Goal: Task Accomplishment & Management: Manage account settings

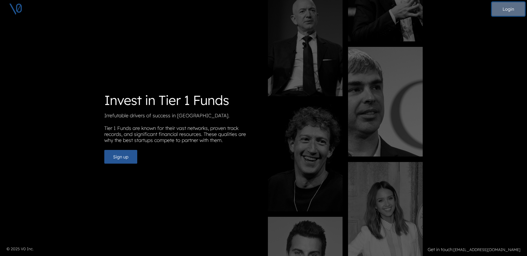
click at [503, 10] on button "Login" at bounding box center [508, 9] width 33 height 14
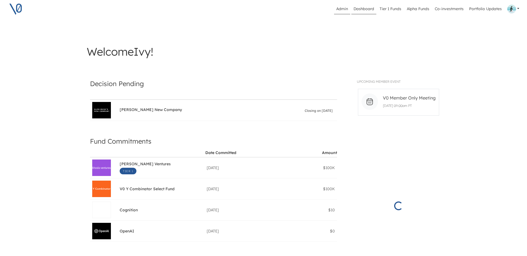
click at [342, 8] on link "Admin" at bounding box center [342, 9] width 16 height 10
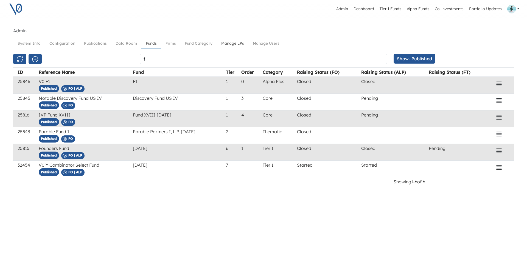
click at [232, 43] on link "Manage LPs" at bounding box center [233, 43] width 32 height 10
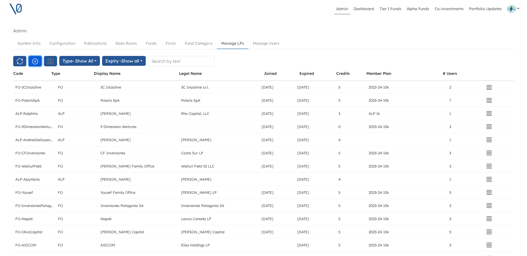
click at [34, 61] on icon "button" at bounding box center [35, 61] width 7 height 7
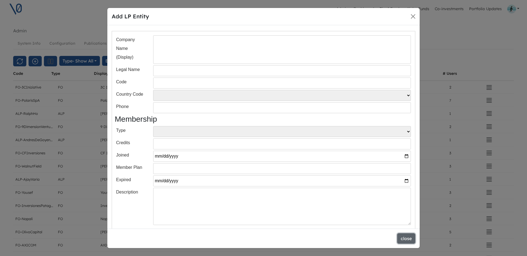
click at [405, 240] on button "close" at bounding box center [406, 238] width 18 height 10
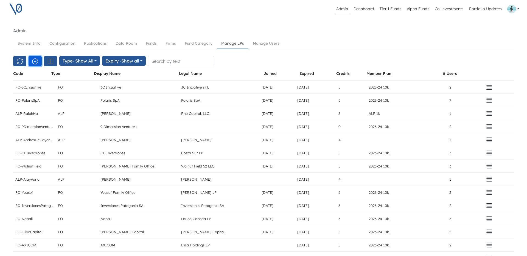
click at [35, 62] on icon "button" at bounding box center [35, 61] width 7 height 7
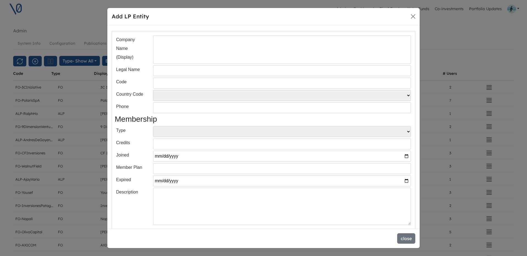
click at [177, 58] on input "text" at bounding box center [282, 49] width 258 height 29
paste input "[PERSON_NAME]"
type input "[PERSON_NAME]"
click at [165, 86] on input "text" at bounding box center [282, 83] width 258 height 11
paste input "[PERSON_NAME]"
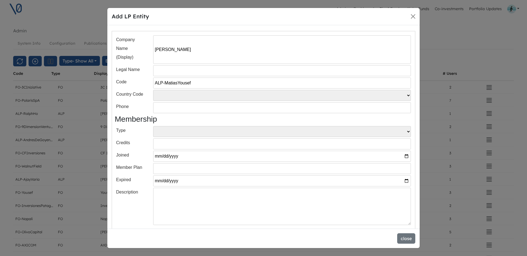
type input "ALP-MatiasYousef"
click at [168, 133] on select "FO ALP" at bounding box center [282, 131] width 258 height 11
select select "ALP"
click at [153, 126] on select "FO ALP" at bounding box center [282, 131] width 258 height 11
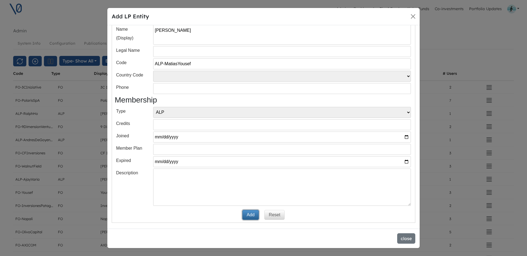
click at [249, 214] on button "Add" at bounding box center [250, 215] width 16 height 10
select select
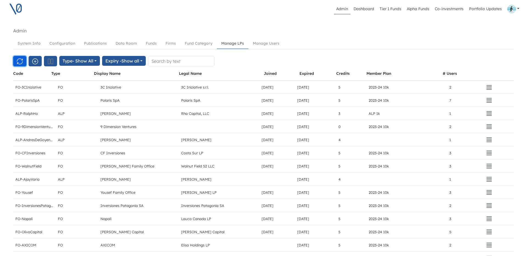
click at [22, 63] on icon "button" at bounding box center [19, 61] width 7 height 7
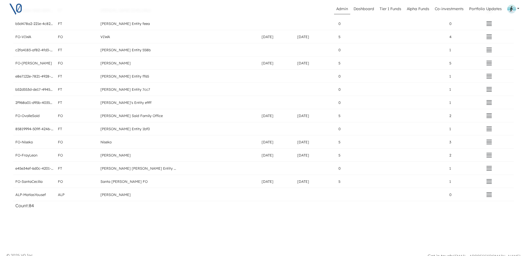
scroll to position [992, 0]
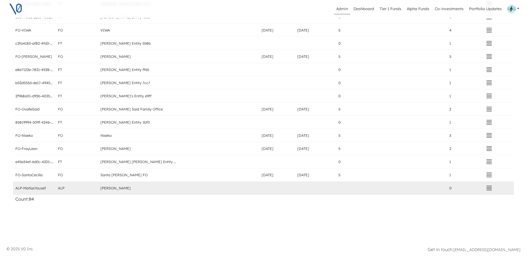
click at [486, 188] on icon "button" at bounding box center [489, 188] width 7 height 7
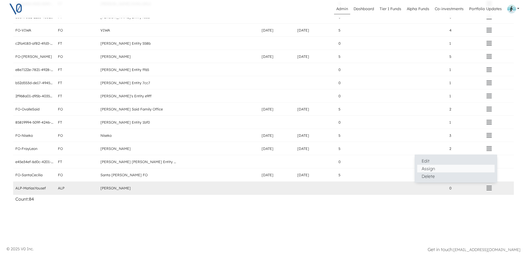
click at [432, 171] on button "Assign" at bounding box center [455, 169] width 77 height 8
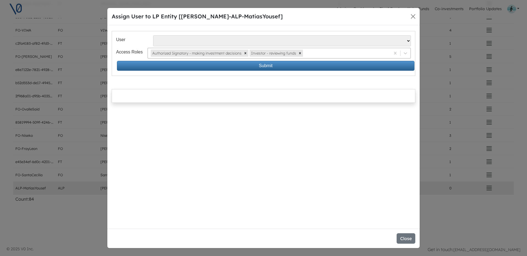
click at [337, 54] on div at bounding box center [345, 53] width 83 height 7
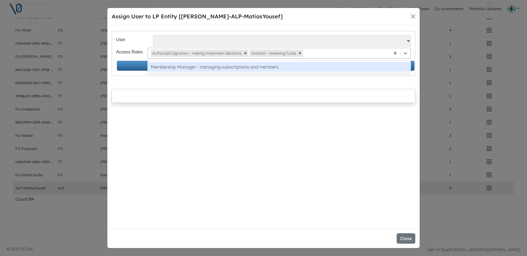
click at [324, 67] on div "Membership Manager - managing subscriptions and members" at bounding box center [278, 67] width 263 height 10
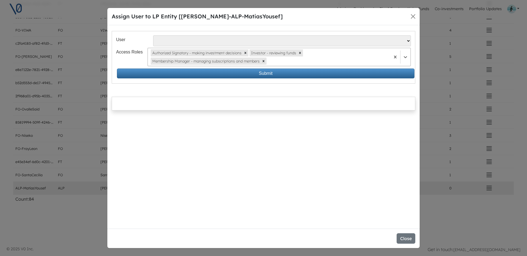
click at [257, 38] on select "Alvaro Pipino - apipino@santacecilia.cl Jesus O Lanza Losa - jl@spinnaker.mx Ma…" at bounding box center [282, 40] width 258 height 11
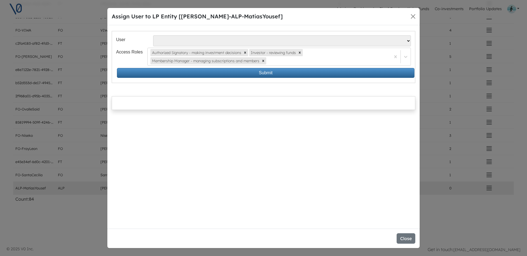
select select "90"
click at [153, 35] on select "Alvaro Pipino - apipino@santacecilia.cl Jesus O Lanza Losa - jl@spinnaker.mx Ma…" at bounding box center [282, 40] width 258 height 11
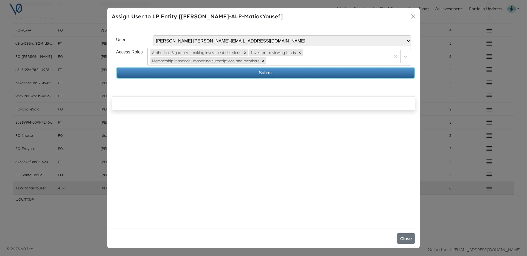
click at [269, 73] on button "Submit" at bounding box center [265, 73] width 297 height 10
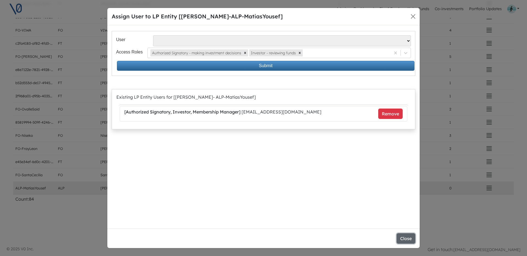
click at [406, 241] on button "Close" at bounding box center [405, 238] width 19 height 10
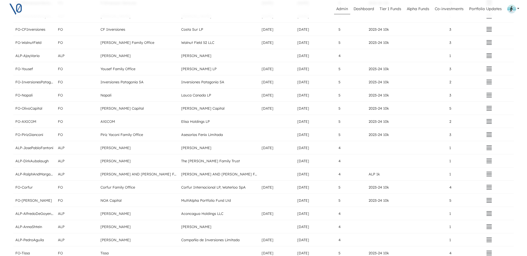
scroll to position [0, 0]
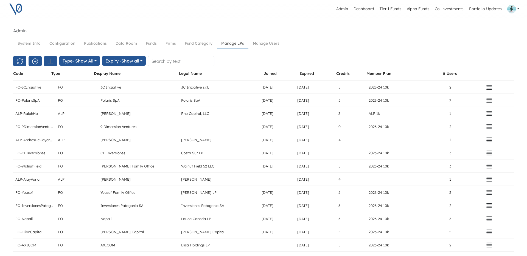
click at [36, 63] on icon "button" at bounding box center [35, 61] width 7 height 7
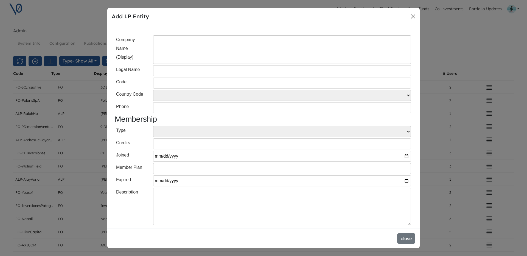
click at [205, 40] on input "text" at bounding box center [282, 49] width 258 height 29
type input "[PERSON_NAME]"
click at [170, 132] on select "FO ALP" at bounding box center [282, 131] width 258 height 11
select select "ALP"
click at [153, 126] on select "FO ALP" at bounding box center [282, 131] width 258 height 11
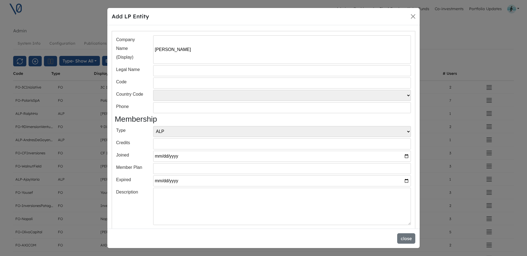
click at [171, 84] on input "text" at bounding box center [282, 83] width 258 height 11
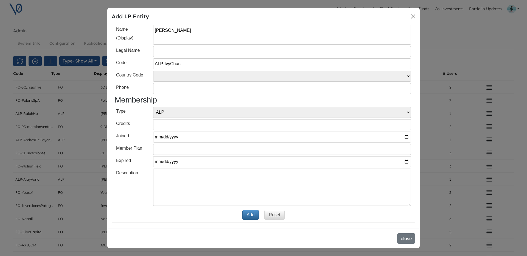
type input "ALP-IvyChan"
click at [252, 214] on button "Add" at bounding box center [250, 215] width 16 height 10
select select
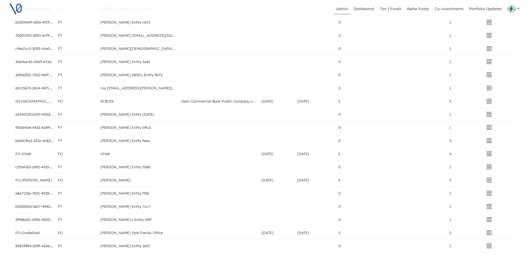
scroll to position [1005, 0]
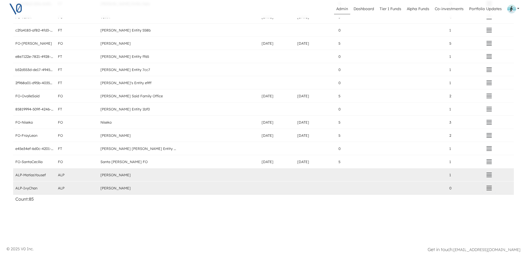
click at [486, 188] on icon "button" at bounding box center [489, 188] width 7 height 7
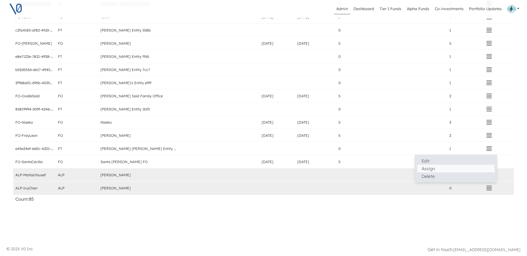
click at [440, 167] on button "Assign" at bounding box center [455, 169] width 77 height 8
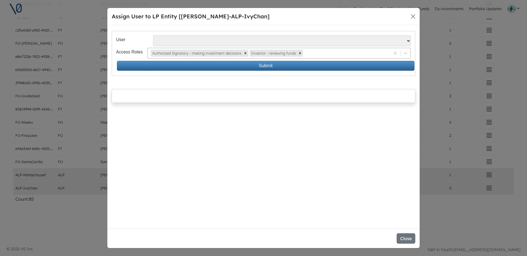
click at [322, 53] on div at bounding box center [345, 53] width 83 height 7
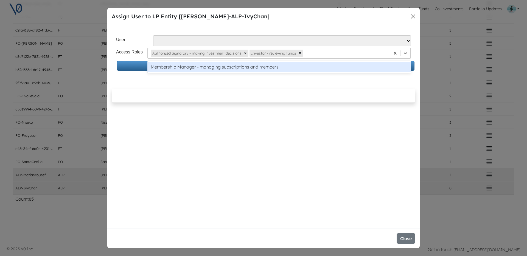
click at [314, 66] on div "Membership Manager - managing subscriptions and members" at bounding box center [278, 67] width 263 height 10
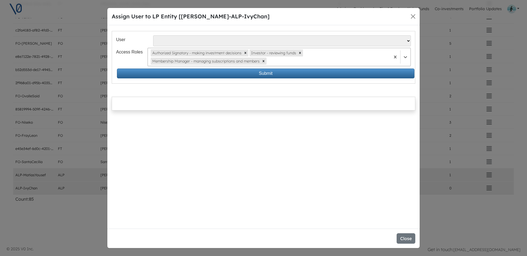
click at [282, 40] on select "Alvaro Pipino - apipino@santacecilia.cl Jesus O Lanza Losa - jl@spinnaker.mx Ma…" at bounding box center [282, 40] width 258 height 11
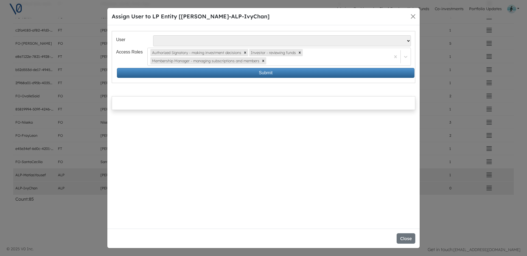
select select "13"
click at [153, 35] on select "Alvaro Pipino - apipino@santacecilia.cl Jesus O Lanza Losa - jl@spinnaker.mx Ma…" at bounding box center [282, 40] width 258 height 11
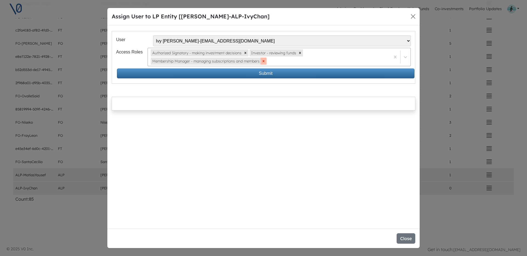
click at [263, 61] on icon "Remove Membership Manager - managing subscriptions and members" at bounding box center [263, 61] width 4 height 4
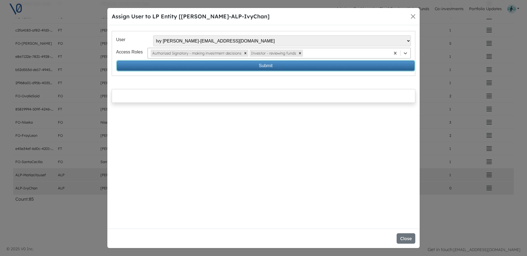
click at [265, 67] on button "Submit" at bounding box center [265, 66] width 297 height 10
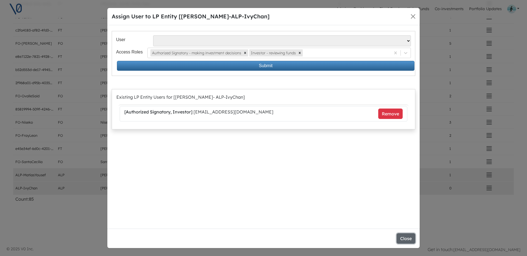
click at [406, 238] on button "Close" at bounding box center [405, 238] width 19 height 10
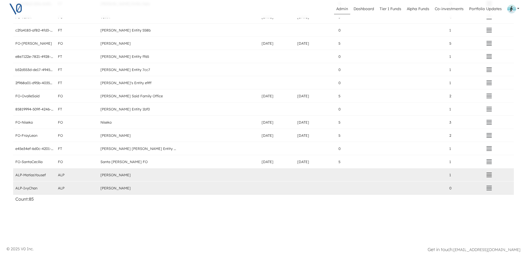
click at [486, 176] on icon "button" at bounding box center [489, 175] width 7 height 7
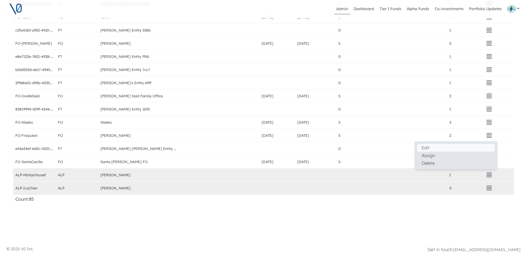
click at [426, 149] on button "Edit" at bounding box center [455, 148] width 77 height 8
select select "ALP"
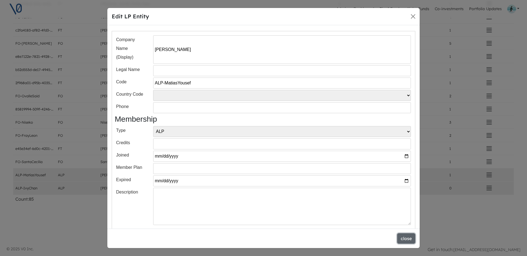
click at [404, 239] on button "close" at bounding box center [406, 238] width 18 height 10
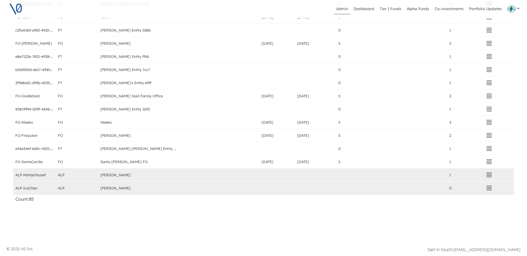
click at [486, 175] on icon "button" at bounding box center [489, 175] width 7 height 7
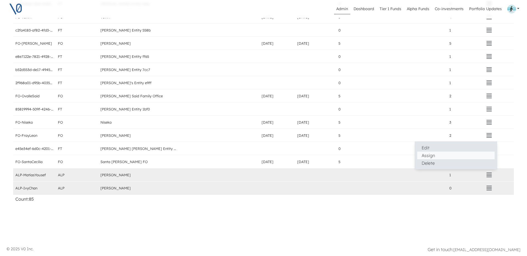
click at [422, 155] on button "Assign" at bounding box center [455, 156] width 77 height 8
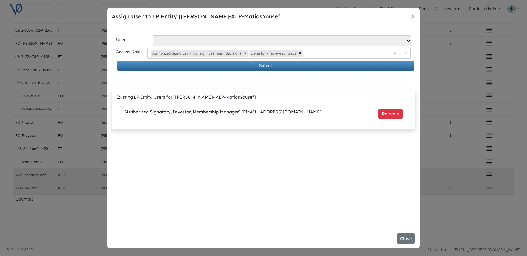
click at [322, 53] on div at bounding box center [345, 53] width 83 height 7
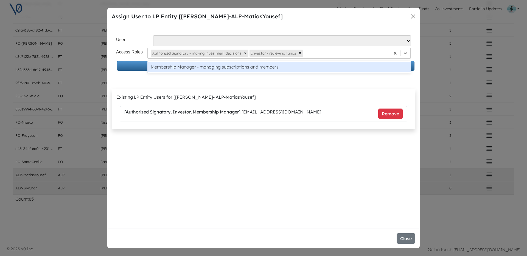
click at [302, 161] on div "User Alvaro Pipino - apipino@santacecilia.cl Jesus O Lanza Losa - jl@spinnaker.…" at bounding box center [263, 127] width 312 height 204
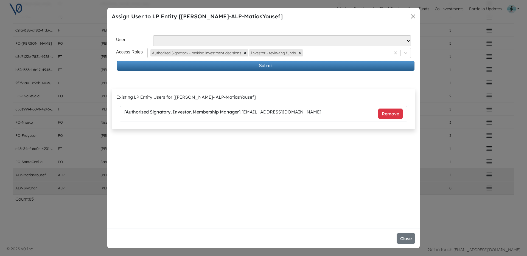
click at [310, 117] on li "[ Authorized Signatory, Investor, Membership Manager ] myousef@octogone.cl Remo…" at bounding box center [264, 113] width 288 height 15
click at [387, 112] on button "Remove" at bounding box center [390, 114] width 24 height 10
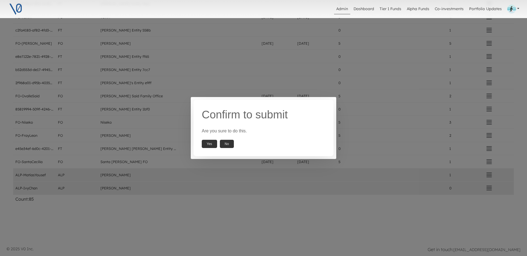
click at [212, 143] on button "Yes" at bounding box center [209, 144] width 15 height 8
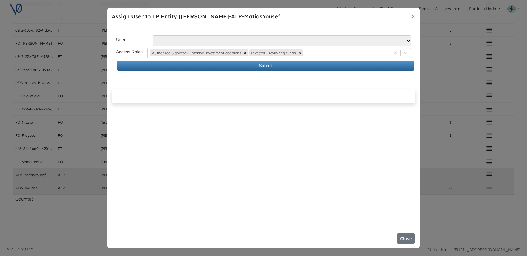
click at [300, 42] on select "Alvaro Pipino - apipino@santacecilia.cl Jesus O Lanza Losa - jl@spinnaker.mx Ma…" at bounding box center [282, 40] width 258 height 11
select select "90"
click at [153, 35] on select "Alvaro Pipino - apipino@santacecilia.cl Jesus O Lanza Losa - jl@spinnaker.mx Ma…" at bounding box center [282, 40] width 258 height 11
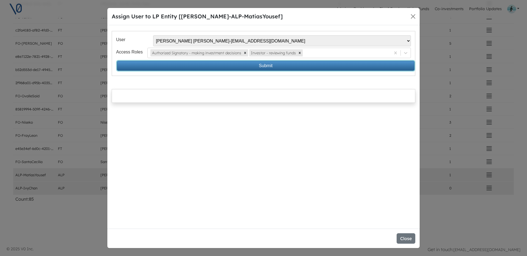
click at [303, 65] on button "Submit" at bounding box center [265, 66] width 297 height 10
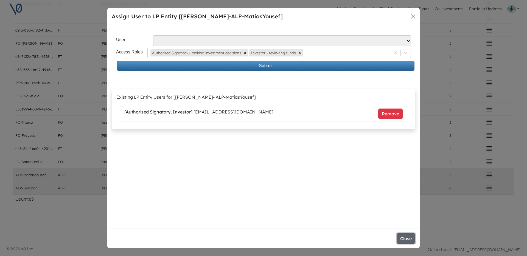
click at [404, 237] on button "Close" at bounding box center [405, 238] width 19 height 10
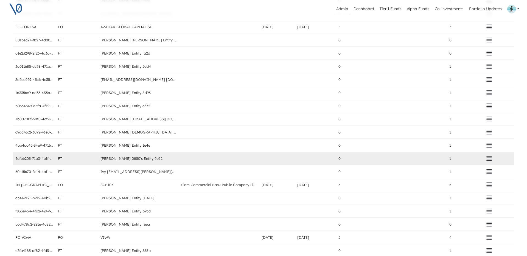
scroll to position [776, 0]
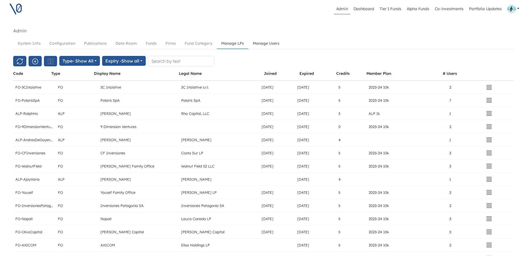
click at [264, 42] on link "Manage Users" at bounding box center [265, 43] width 35 height 10
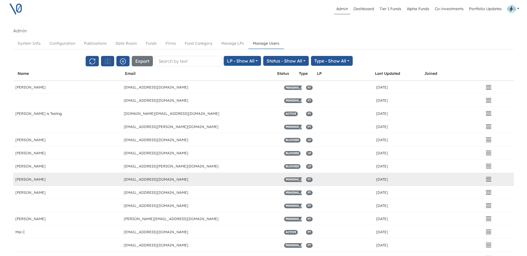
scroll to position [2093, 0]
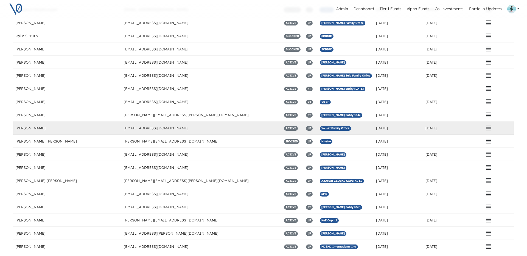
drag, startPoint x: 40, startPoint y: 127, endPoint x: 15, endPoint y: 128, distance: 25.0
click at [14, 128] on div "[PERSON_NAME]" at bounding box center [67, 128] width 108 height 13
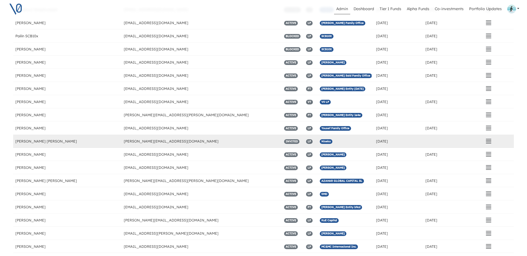
copy div "[PERSON_NAME]"
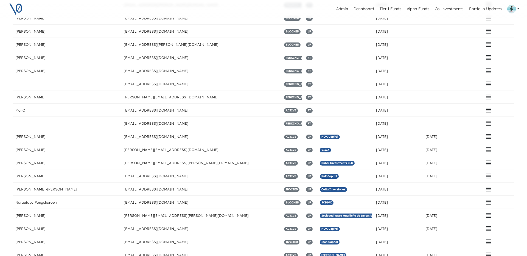
scroll to position [0, 0]
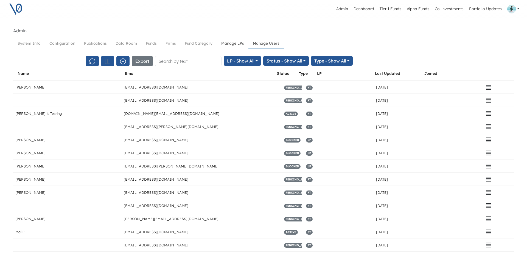
click at [228, 44] on link "Manage LPs" at bounding box center [233, 43] width 32 height 10
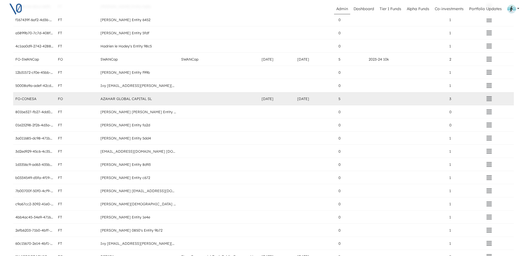
scroll to position [715, 0]
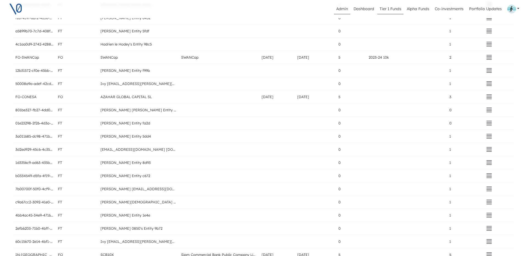
click at [397, 8] on link "Tier 1 Funds" at bounding box center [390, 9] width 26 height 10
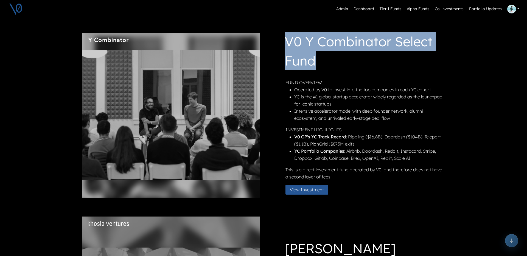
drag, startPoint x: 287, startPoint y: 41, endPoint x: 317, endPoint y: 57, distance: 34.1
click at [317, 57] on h1 "V0 Y Combinator Select Fund" at bounding box center [364, 52] width 159 height 41
copy h1 "V0 Y Combinator Select Fund"
click at [335, 132] on p "INVESTMENT HIGHLIGHTS" at bounding box center [364, 129] width 158 height 7
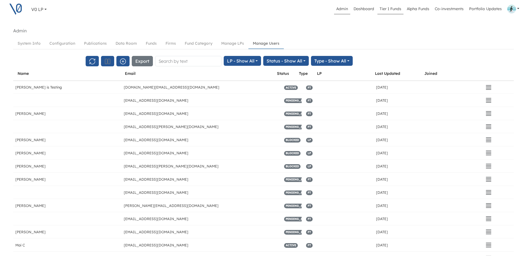
click at [392, 10] on link "Tier 1 Funds" at bounding box center [390, 9] width 26 height 10
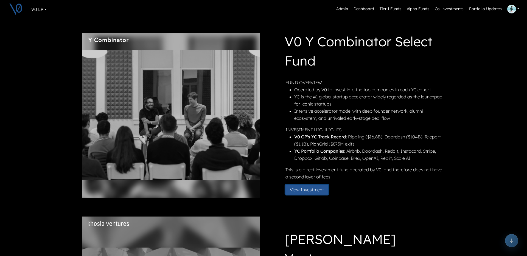
click at [309, 191] on button "View Investment" at bounding box center [306, 190] width 43 height 10
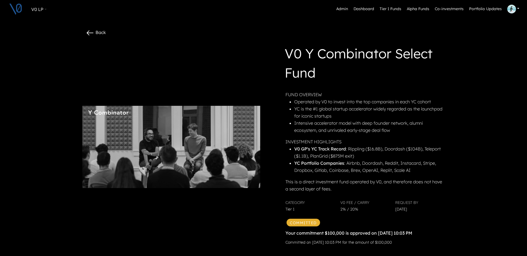
click at [46, 10] on link "V0 LP" at bounding box center [39, 9] width 20 height 11
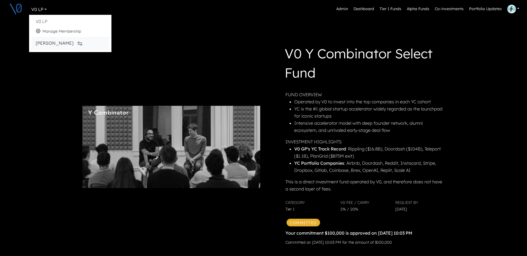
click at [48, 44] on div "[PERSON_NAME]" at bounding box center [70, 44] width 69 height 8
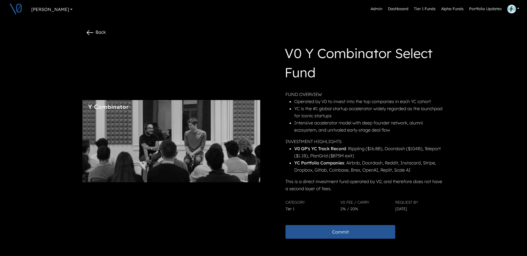
scroll to position [2, 0]
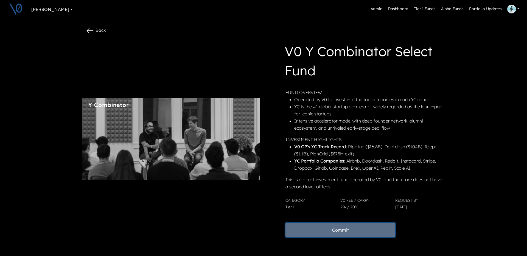
click at [357, 228] on button "Commit" at bounding box center [340, 230] width 110 height 14
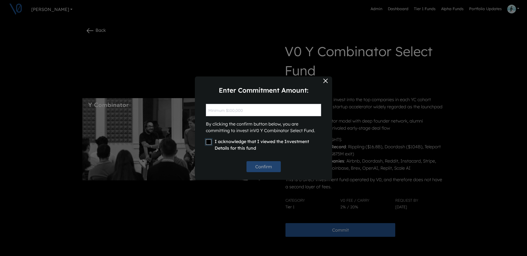
click at [209, 142] on input "I acknowledge that I viewed the Investment Details for this fund" at bounding box center [208, 141] width 5 height 5
checkbox input "true"
click at [234, 110] on input "text" at bounding box center [263, 110] width 115 height 12
type input "$100,000"
click at [262, 168] on button "Confirm" at bounding box center [263, 166] width 34 height 11
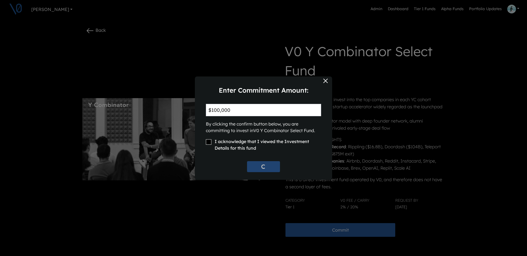
checkbox input "false"
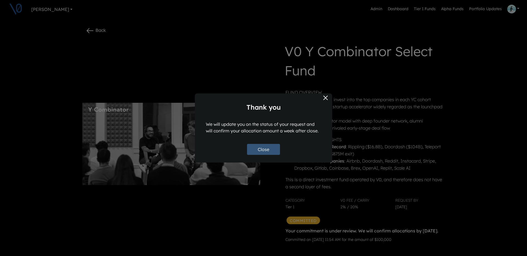
click at [269, 151] on button "Close" at bounding box center [263, 149] width 33 height 11
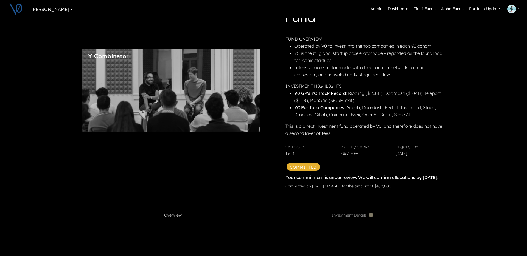
scroll to position [0, 0]
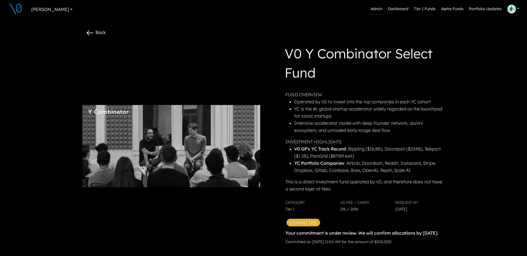
click at [381, 11] on link "Admin" at bounding box center [376, 9] width 16 height 10
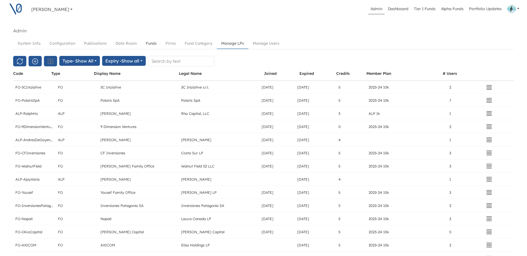
click at [152, 44] on link "Funds" at bounding box center [151, 43] width 20 height 10
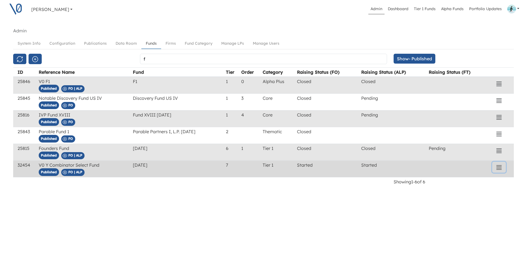
click at [499, 167] on icon "button" at bounding box center [498, 167] width 5 height 4
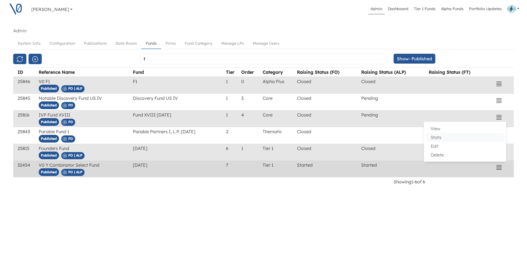
click at [444, 137] on button "Stats" at bounding box center [464, 137] width 77 height 9
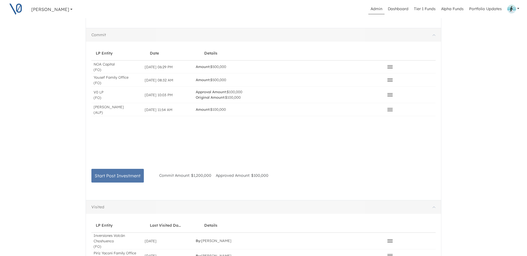
scroll to position [452, 0]
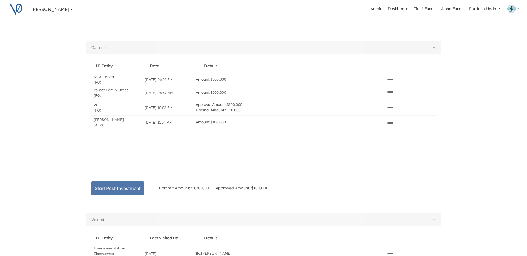
click at [390, 121] on icon at bounding box center [389, 122] width 5 height 3
click at [354, 144] on button "Delete" at bounding box center [351, 147] width 77 height 8
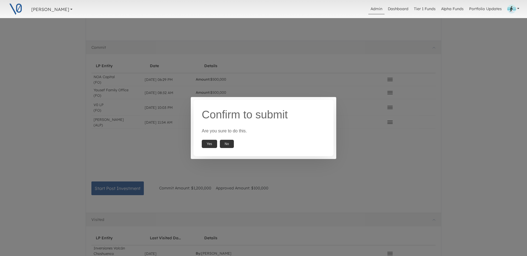
click at [209, 143] on button "Yes" at bounding box center [209, 144] width 15 height 8
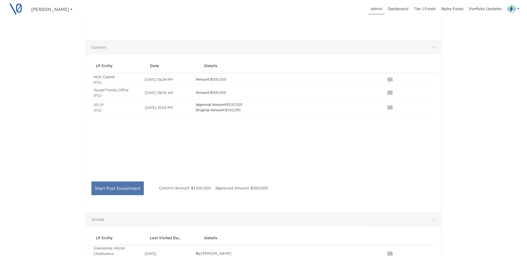
click at [392, 106] on icon at bounding box center [389, 107] width 5 height 3
click at [340, 129] on button "Delete" at bounding box center [351, 133] width 77 height 8
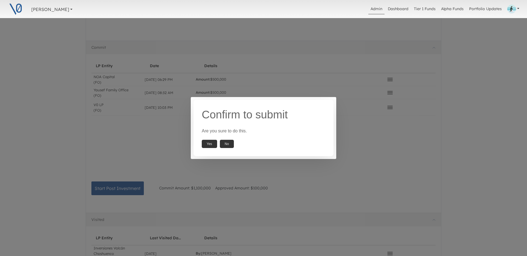
click at [210, 144] on button "Yes" at bounding box center [209, 144] width 15 height 8
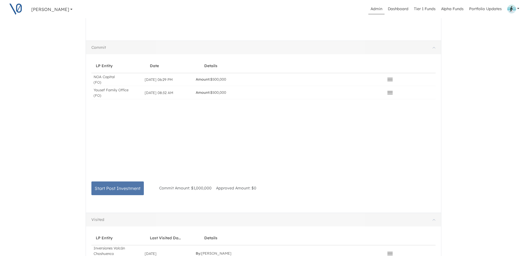
click at [389, 90] on icon at bounding box center [390, 92] width 7 height 7
click at [355, 98] on button "Approve" at bounding box center [351, 102] width 77 height 8
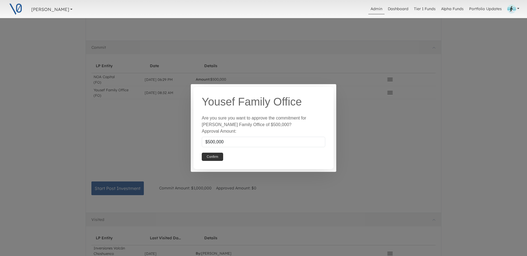
click at [215, 156] on button "Confirm" at bounding box center [212, 157] width 21 height 8
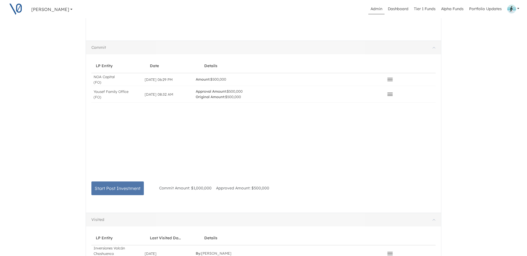
click at [390, 77] on icon at bounding box center [390, 79] width 7 height 7
click at [359, 86] on button "Approve" at bounding box center [351, 89] width 77 height 8
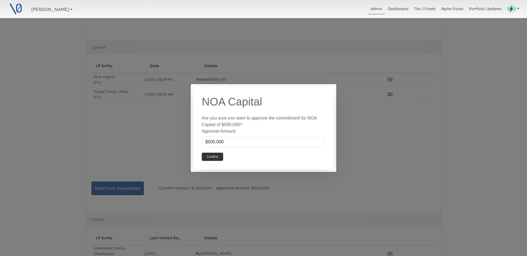
click at [215, 154] on button "Confirm" at bounding box center [212, 157] width 21 height 8
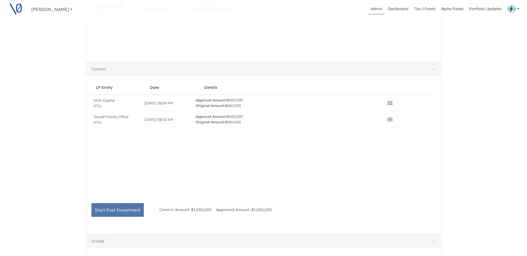
scroll to position [394, 0]
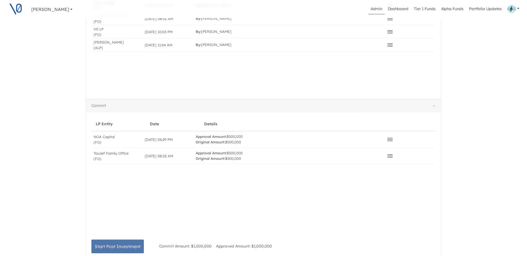
click at [374, 9] on link "Admin" at bounding box center [376, 9] width 16 height 10
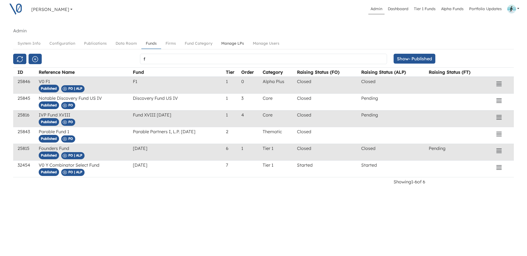
click at [232, 46] on link "Manage LPs" at bounding box center [233, 43] width 32 height 10
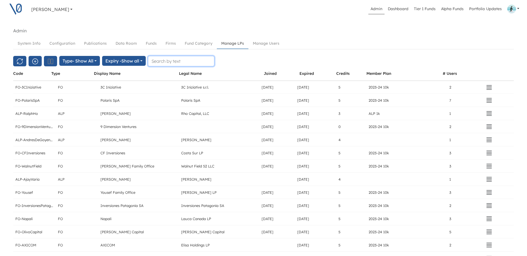
click at [186, 62] on input "text" at bounding box center [181, 61] width 66 height 10
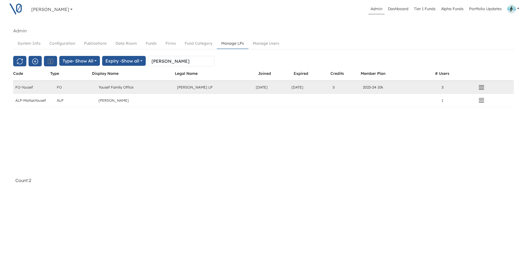
click at [481, 88] on icon "button" at bounding box center [481, 87] width 7 height 7
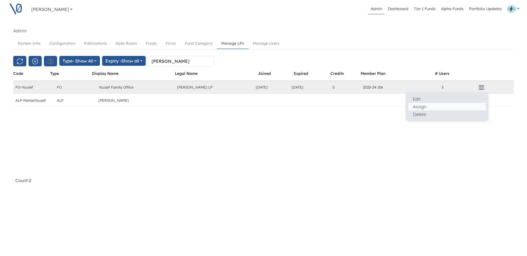
click at [420, 109] on button "Assign" at bounding box center [446, 107] width 77 height 8
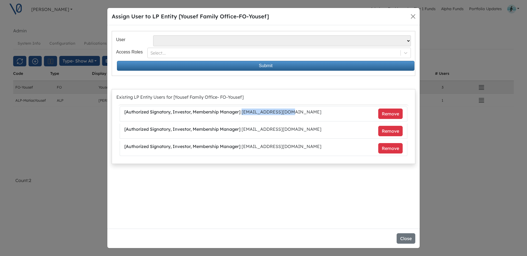
drag, startPoint x: 292, startPoint y: 112, endPoint x: 244, endPoint y: 113, distance: 47.7
click at [244, 113] on li "[ Authorized Signatory, Investor, Membership Manager ] myousef@octogone.cl Remo…" at bounding box center [264, 113] width 288 height 15
copy li "[EMAIL_ADDRESS][DOMAIN_NAME]"
drag, startPoint x: 244, startPoint y: 130, endPoint x: 305, endPoint y: 131, distance: 61.2
click at [305, 131] on li "[ Authorized Signatory, Investor, Membership Manager ] wyousefizurieta@gmail.co…" at bounding box center [264, 131] width 288 height 15
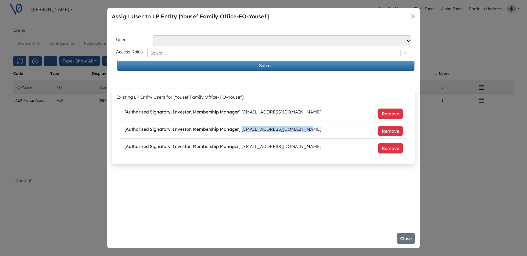
copy li "[EMAIL_ADDRESS][DOMAIN_NAME]"
click at [247, 148] on li "[ Authorized Signatory, Investor, Membership Manager ] dfyousef@gmail.com Remove" at bounding box center [264, 148] width 288 height 15
drag, startPoint x: 244, startPoint y: 147, endPoint x: 288, endPoint y: 147, distance: 44.2
click at [288, 147] on li "[ Authorized Signatory, Investor, Membership Manager ] dfyousef@gmail.com Remove" at bounding box center [264, 148] width 288 height 15
copy li "[EMAIL_ADDRESS][DOMAIN_NAME]"
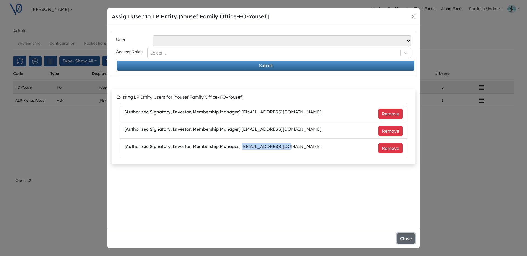
click at [406, 239] on button "Close" at bounding box center [405, 238] width 19 height 10
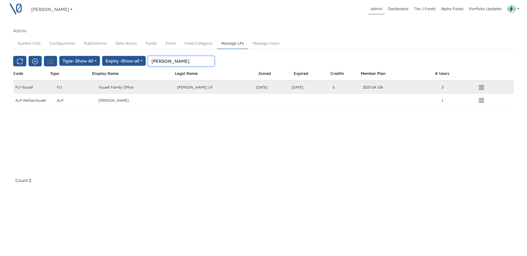
click at [164, 63] on input "youse" at bounding box center [181, 61] width 66 height 10
type input "noa"
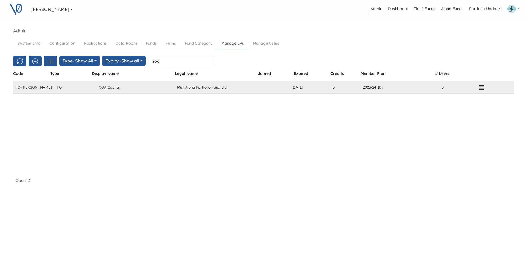
click at [480, 89] on icon "button" at bounding box center [481, 87] width 7 height 7
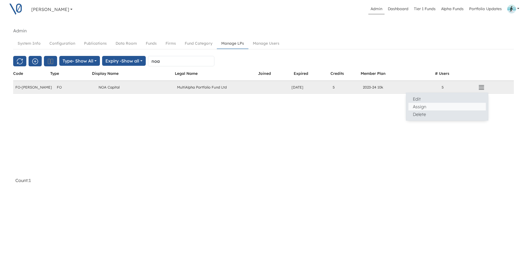
click at [436, 107] on button "Assign" at bounding box center [446, 107] width 77 height 8
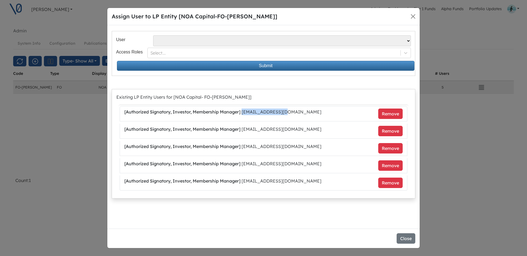
drag, startPoint x: 243, startPoint y: 112, endPoint x: 305, endPoint y: 113, distance: 61.5
click at [305, 113] on li "[ Authorized Signatory, Investor, Membership Manager ] mmartin@inmex.com Remove" at bounding box center [264, 113] width 288 height 15
copy li "[EMAIL_ADDRESS][DOMAIN_NAME]"
drag, startPoint x: 243, startPoint y: 129, endPoint x: 292, endPoint y: 128, distance: 49.4
click at [292, 128] on li "[ Authorized Signatory, Investor, Membership Manager ] ibelauste@inmex.com Remo…" at bounding box center [264, 131] width 288 height 15
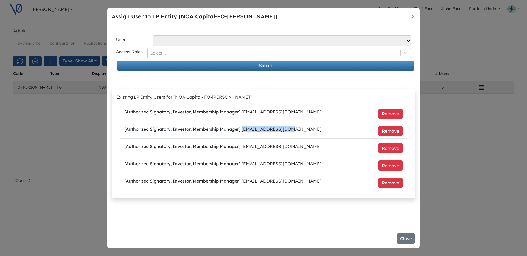
copy li "[EMAIL_ADDRESS][DOMAIN_NAME]"
drag, startPoint x: 244, startPoint y: 146, endPoint x: 298, endPoint y: 145, distance: 54.6
click at [298, 145] on li "[ Authorized Signatory, Investor, Membership Manager ] mceniceros@inmex.com Rem…" at bounding box center [264, 148] width 288 height 15
copy li "[EMAIL_ADDRESS][DOMAIN_NAME]"
click at [257, 169] on li "[ Authorized Signatory, Investor, Membership Manager ] dsabag@inmex.com Remove" at bounding box center [264, 165] width 288 height 15
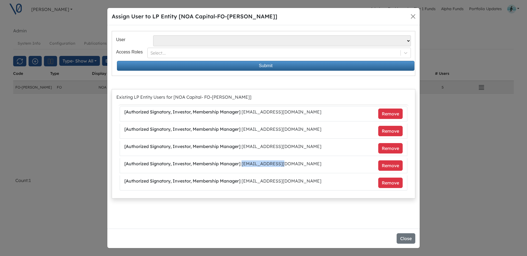
drag, startPoint x: 244, startPoint y: 164, endPoint x: 295, endPoint y: 165, distance: 51.3
click at [296, 165] on li "[ Authorized Signatory, Investor, Membership Manager ] dsabag@inmex.com Remove" at bounding box center [264, 165] width 288 height 15
copy li "[EMAIL_ADDRESS][DOMAIN_NAME]"
click at [271, 182] on li "[ Authorized Signatory, Investor, Membership Manager ] im@noa-capital.com Remove" at bounding box center [264, 183] width 288 height 15
drag, startPoint x: 243, startPoint y: 181, endPoint x: 298, endPoint y: 178, distance: 55.0
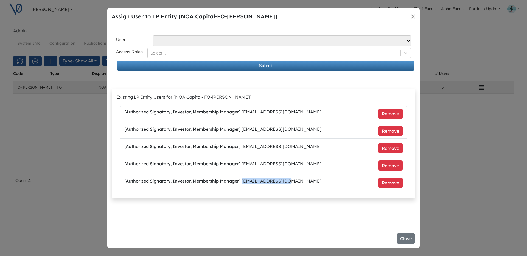
click at [298, 178] on li "[ Authorized Signatory, Investor, Membership Manager ] im@noa-capital.com Remove" at bounding box center [264, 183] width 288 height 15
copy li "[EMAIL_ADDRESS][DOMAIN_NAME]"
click at [406, 241] on button "Close" at bounding box center [405, 238] width 19 height 10
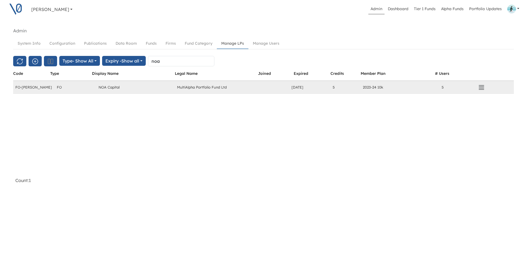
click at [400, 203] on div "Ivy Chan Ivy Chan V0 LP Ivy Chan Ivy Chan V0 LP Admin Dashboard Tier 1 Funds Al…" at bounding box center [263, 128] width 527 height 256
click at [153, 45] on link "Funds" at bounding box center [151, 43] width 20 height 10
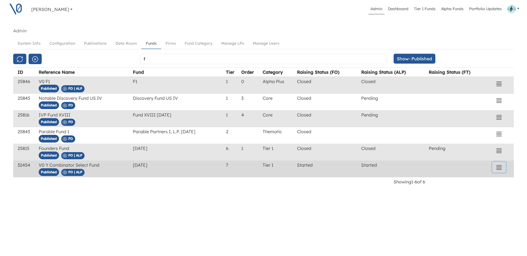
click at [501, 167] on icon "button" at bounding box center [498, 167] width 7 height 7
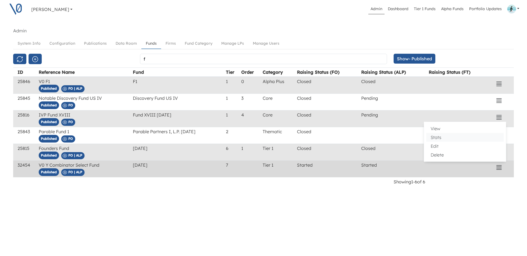
click at [462, 138] on button "Stats" at bounding box center [464, 137] width 77 height 9
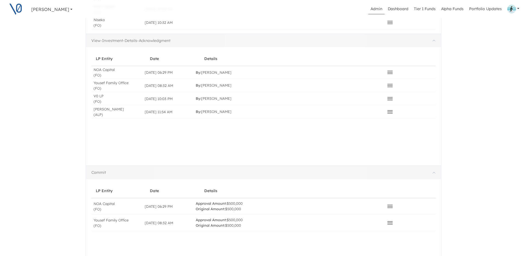
scroll to position [371, 0]
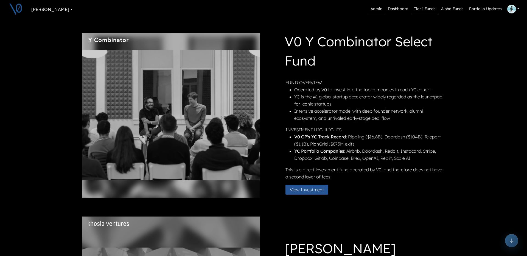
click at [376, 11] on link "Admin" at bounding box center [376, 9] width 16 height 10
